Goal: Task Accomplishment & Management: Manage account settings

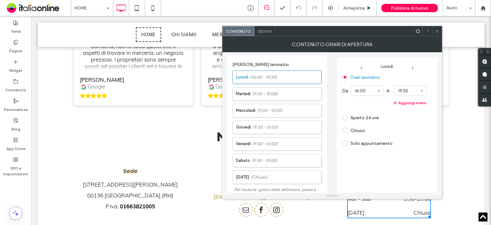
click at [188, 79] on div ""Questa merceria la visito da quando ero bambina, hanno tutto quello che ti asp…" at bounding box center [133, 64] width 120 height 82
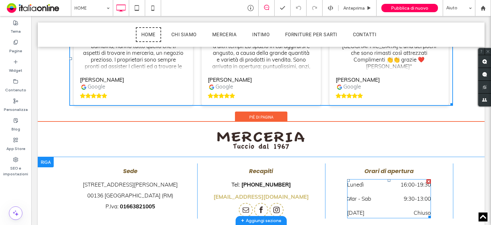
click at [388, 179] on dd "16:00 - 19:30" at bounding box center [407, 184] width 50 height 11
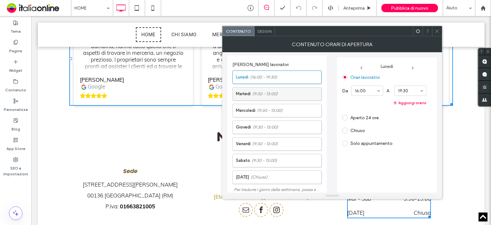
click at [280, 94] on label "Martedì (9:30 - 13:00)" at bounding box center [278, 93] width 85 height 13
click at [409, 101] on button "Aggiungi orario" at bounding box center [384, 103] width 84 height 8
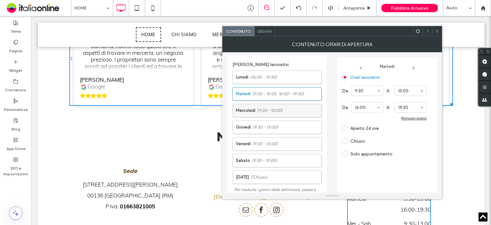
click at [270, 111] on span "(9:30 - 13:00)" at bounding box center [270, 110] width 26 height 6
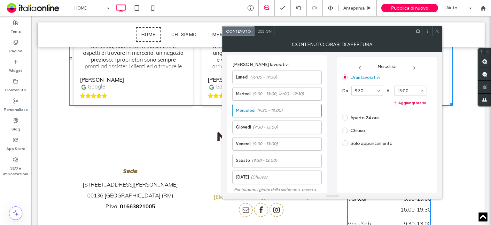
click at [411, 104] on button "Aggiungi orario" at bounding box center [384, 103] width 84 height 8
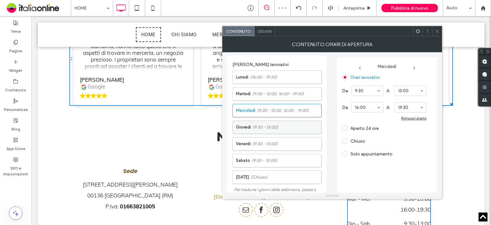
click at [270, 124] on span "(9:30 - 13:00)" at bounding box center [266, 127] width 26 height 6
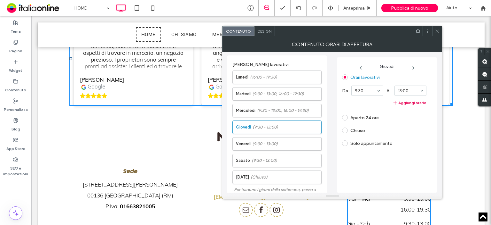
click at [404, 104] on button "Aggiungi orario" at bounding box center [384, 103] width 84 height 8
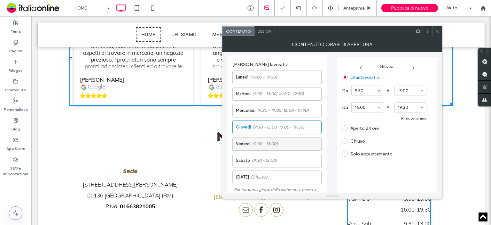
click at [265, 143] on span "(9:30 - 13:00)" at bounding box center [265, 143] width 26 height 6
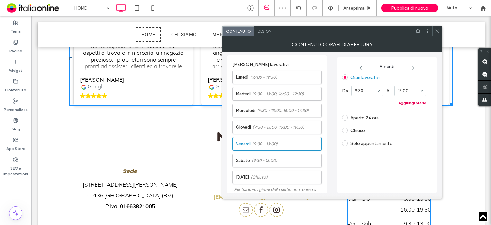
click at [409, 102] on button "Aggiungi orario" at bounding box center [384, 103] width 84 height 8
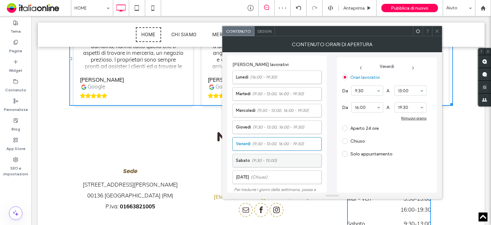
click at [266, 158] on span "(9:30 - 13:00)" at bounding box center [265, 160] width 26 height 6
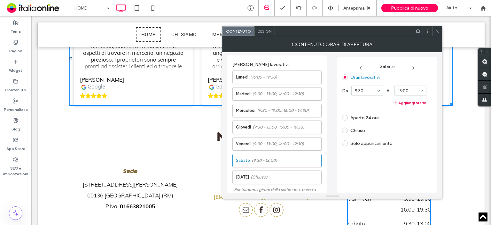
click at [402, 103] on button "Aggiungi orario" at bounding box center [384, 103] width 84 height 8
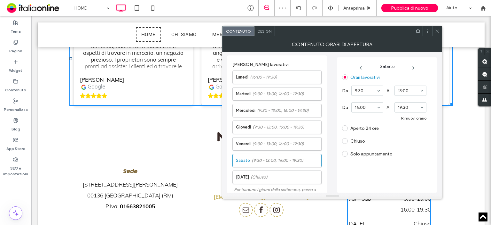
click at [436, 32] on icon at bounding box center [437, 31] width 5 height 5
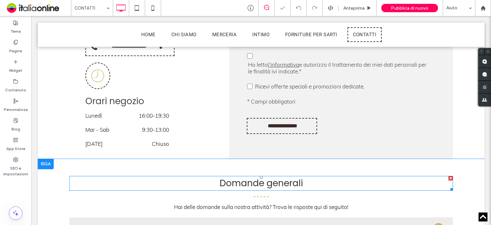
scroll to position [384, 0]
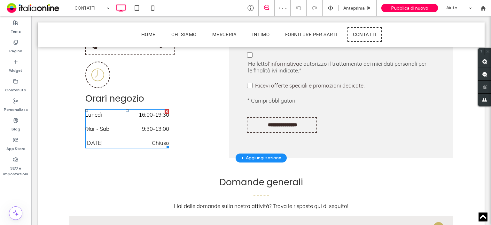
click at [150, 109] on dd "16:00 - 19:30" at bounding box center [145, 114] width 50 height 11
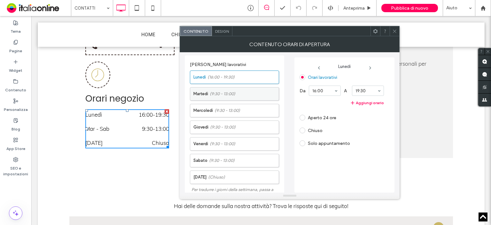
click at [231, 94] on span "(9:30 - 13:00)" at bounding box center [223, 94] width 26 height 6
click at [365, 104] on button "Aggiungi orario" at bounding box center [342, 103] width 84 height 8
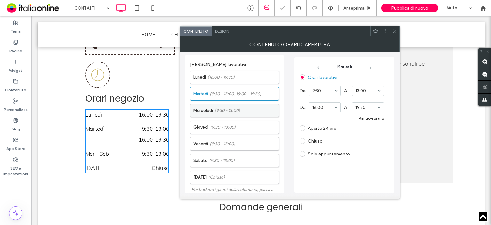
click at [224, 111] on span "(9:30 - 13:00)" at bounding box center [228, 110] width 26 height 6
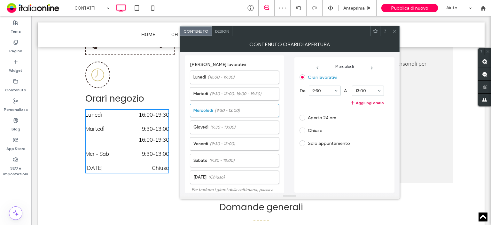
click at [366, 102] on button "Aggiungi orario" at bounding box center [342, 103] width 84 height 8
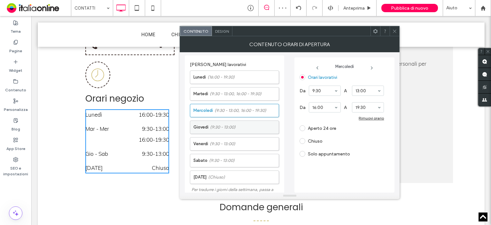
click at [231, 127] on span "(9:30 - 13:00)" at bounding box center [223, 127] width 26 height 6
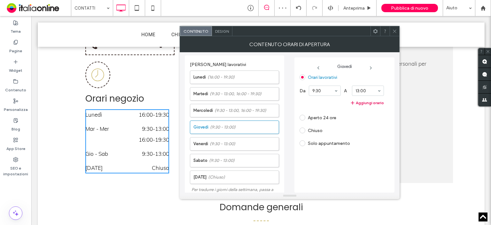
click at [365, 103] on button "Aggiungi orario" at bounding box center [342, 103] width 84 height 8
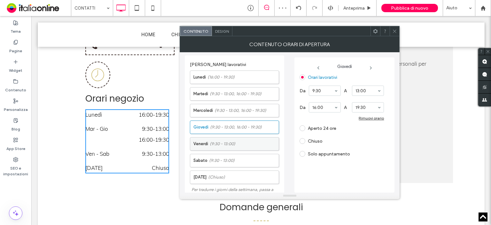
click at [227, 141] on span "(9:30 - 13:00)" at bounding box center [223, 143] width 26 height 6
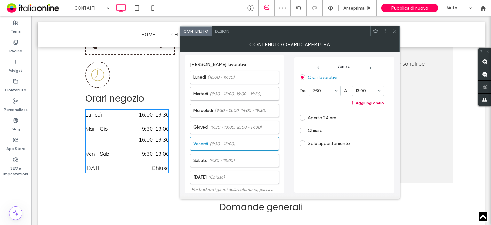
click at [365, 104] on button "Aggiungi orario" at bounding box center [342, 103] width 84 height 8
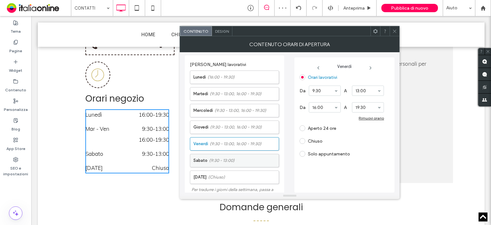
click at [225, 159] on span "(9:30 - 13:00)" at bounding box center [222, 160] width 26 height 6
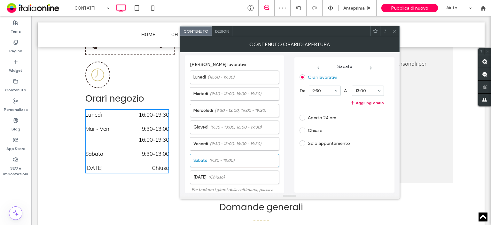
click at [364, 102] on button "Aggiungi orario" at bounding box center [342, 103] width 84 height 8
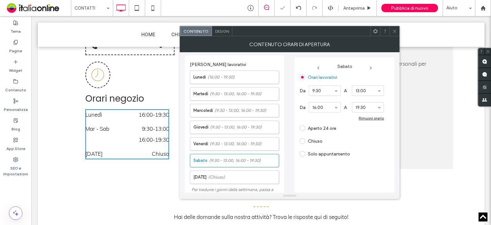
click at [393, 31] on icon at bounding box center [395, 31] width 5 height 5
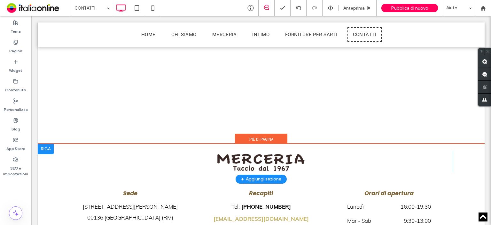
scroll to position [753, 0]
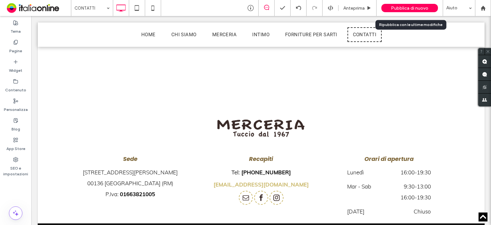
click at [408, 9] on span "Pubblica di nuovo" at bounding box center [409, 7] width 37 height 5
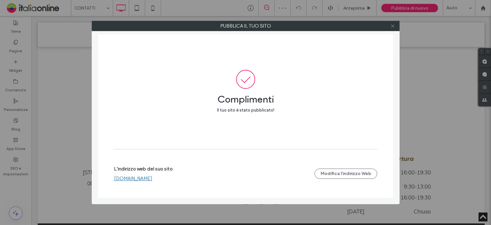
click at [393, 27] on icon at bounding box center [393, 26] width 5 height 5
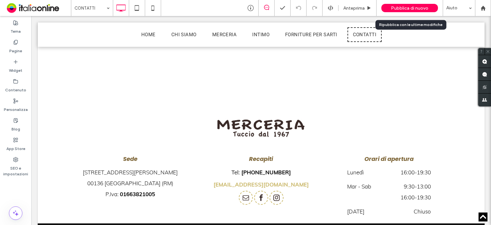
click at [410, 3] on div "Pubblica di nuovo" at bounding box center [410, 8] width 57 height 16
click at [409, 6] on span "Pubblica di nuovo" at bounding box center [409, 7] width 37 height 5
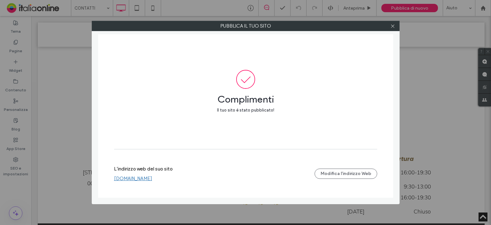
drag, startPoint x: 393, startPoint y: 27, endPoint x: 293, endPoint y: 24, distance: 99.9
click at [392, 27] on icon at bounding box center [393, 26] width 5 height 5
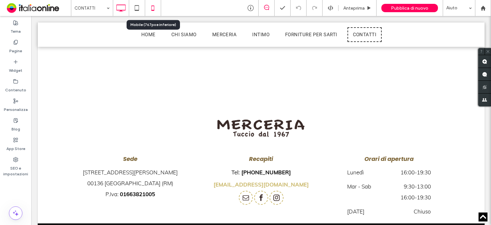
click at [152, 10] on use at bounding box center [152, 7] width 3 height 5
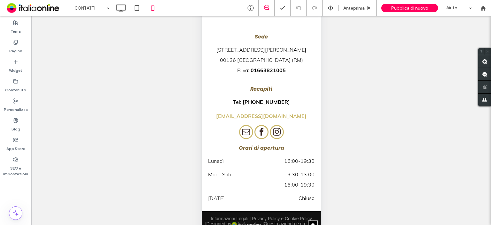
scroll to position [0, 0]
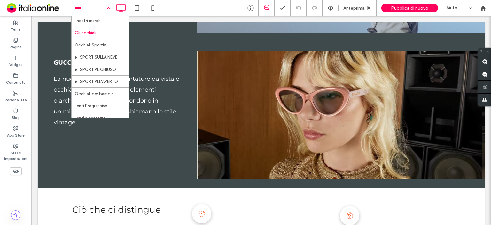
scroll to position [51, 0]
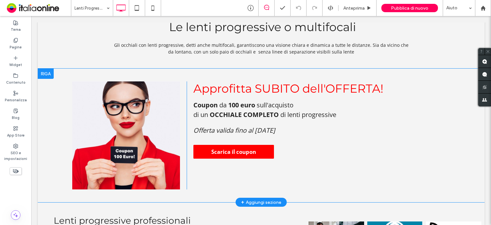
scroll to position [282, 0]
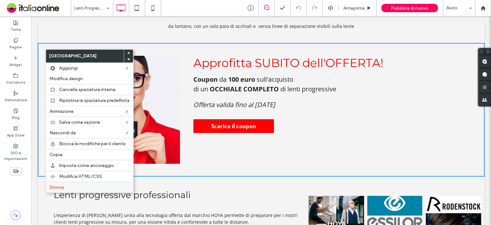
click at [59, 184] on span "Elimina" at bounding box center [57, 186] width 14 height 5
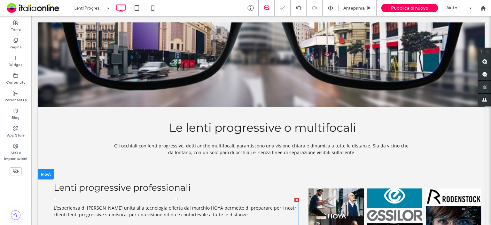
scroll to position [154, 0]
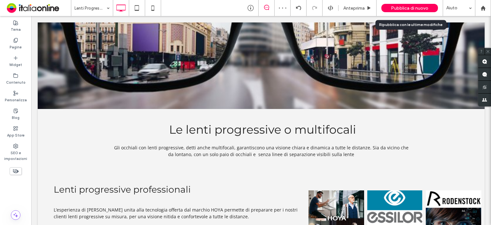
click at [405, 7] on span "Pubblica di nuovo" at bounding box center [409, 7] width 37 height 5
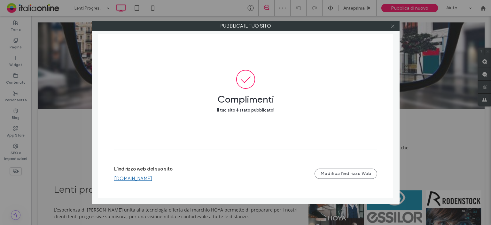
click at [392, 25] on icon at bounding box center [393, 26] width 5 height 5
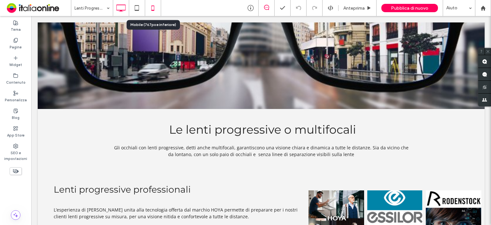
click at [150, 7] on icon at bounding box center [153, 8] width 13 height 13
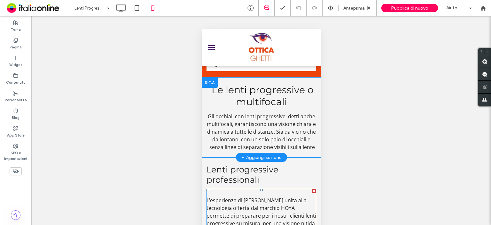
scroll to position [77, 0]
